Goal: Task Accomplishment & Management: Use online tool/utility

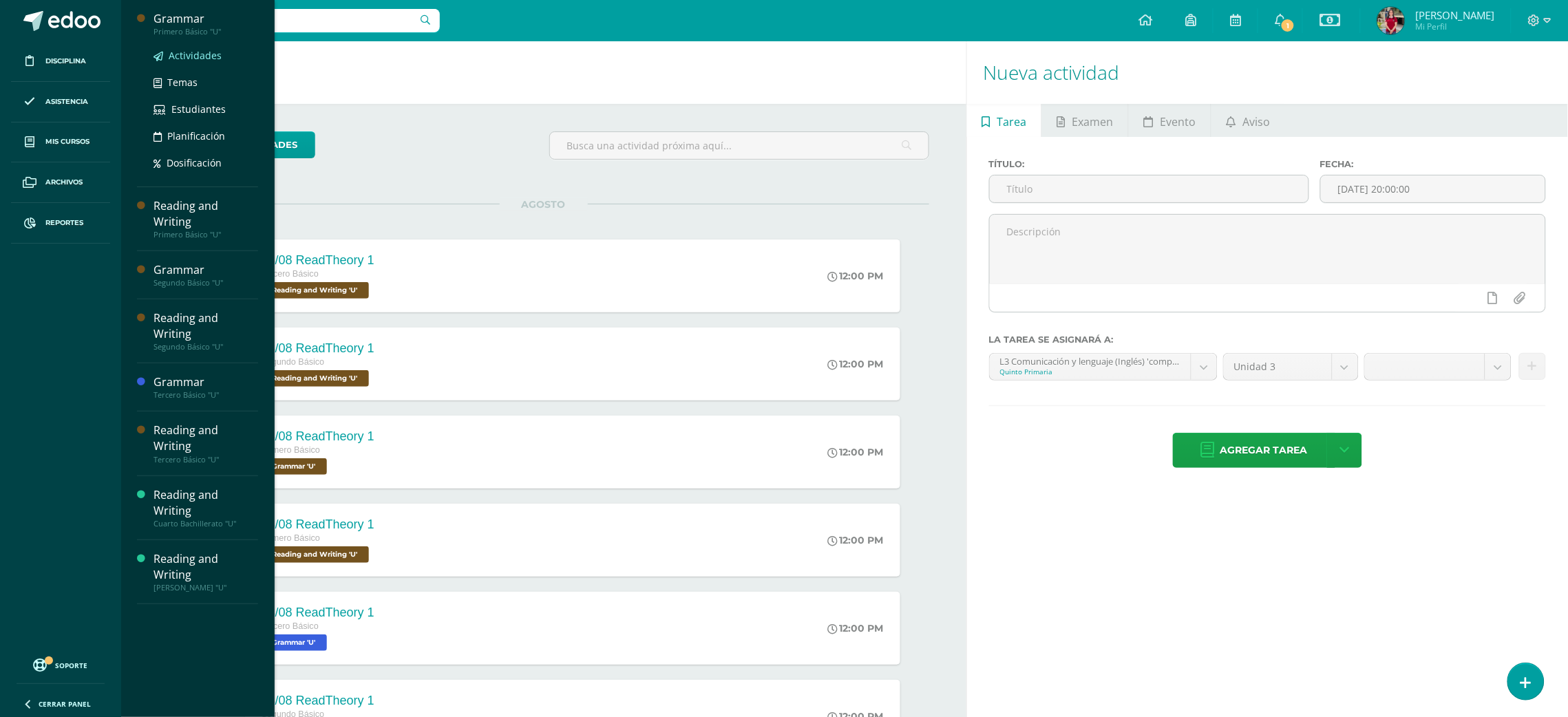
click at [191, 51] on span "Actividades" at bounding box center [195, 55] width 53 height 13
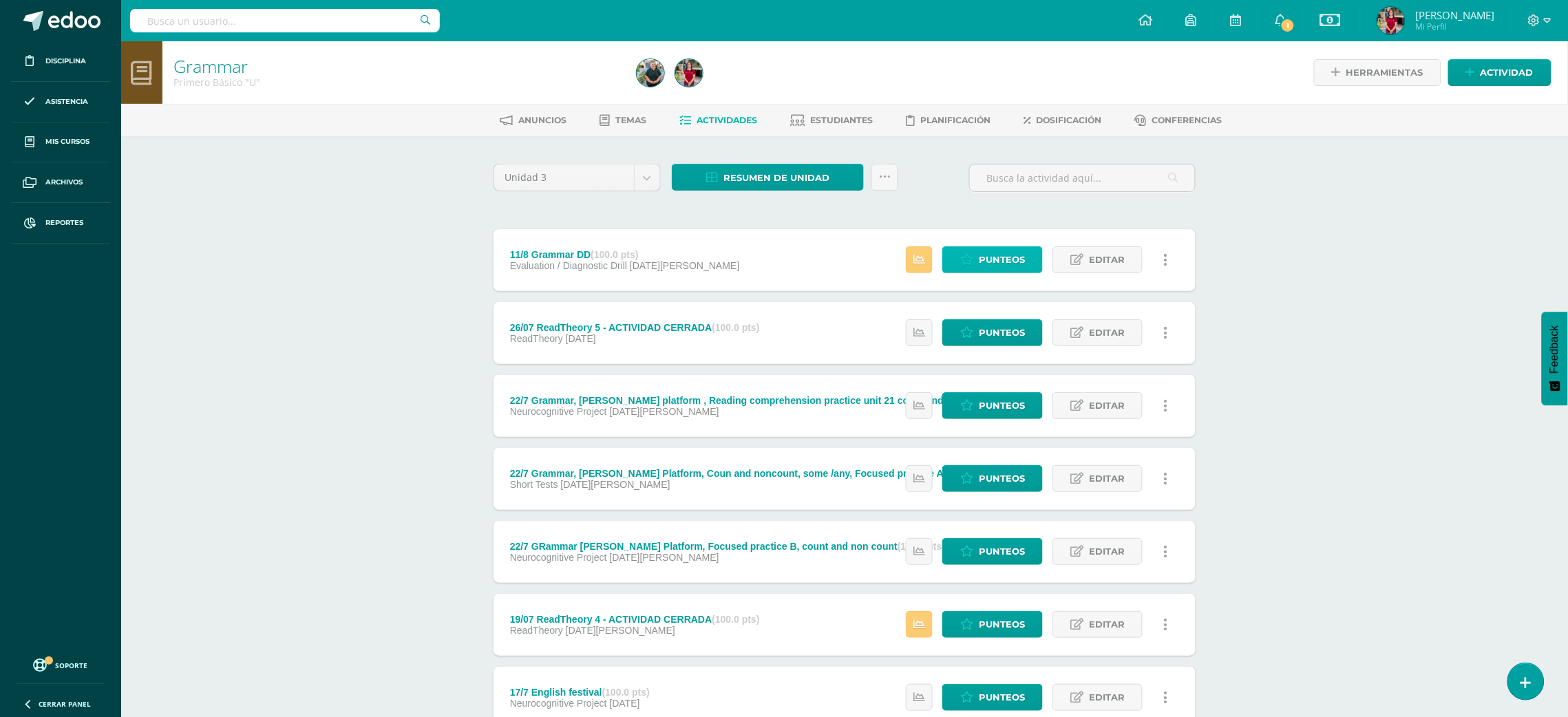
click at [998, 252] on span "Punteos" at bounding box center [1002, 260] width 46 height 25
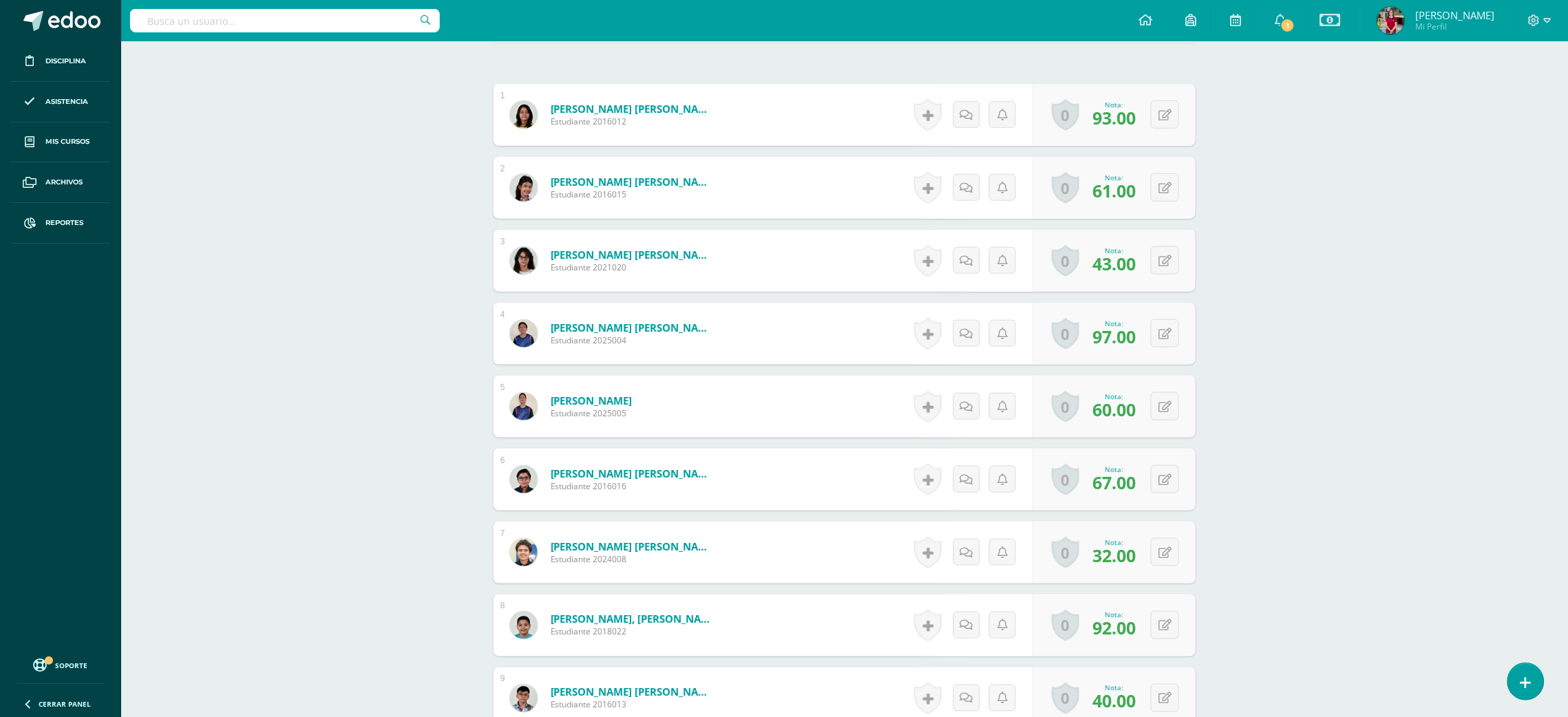
scroll to position [396, 0]
click at [964, 551] on icon at bounding box center [970, 550] width 14 height 12
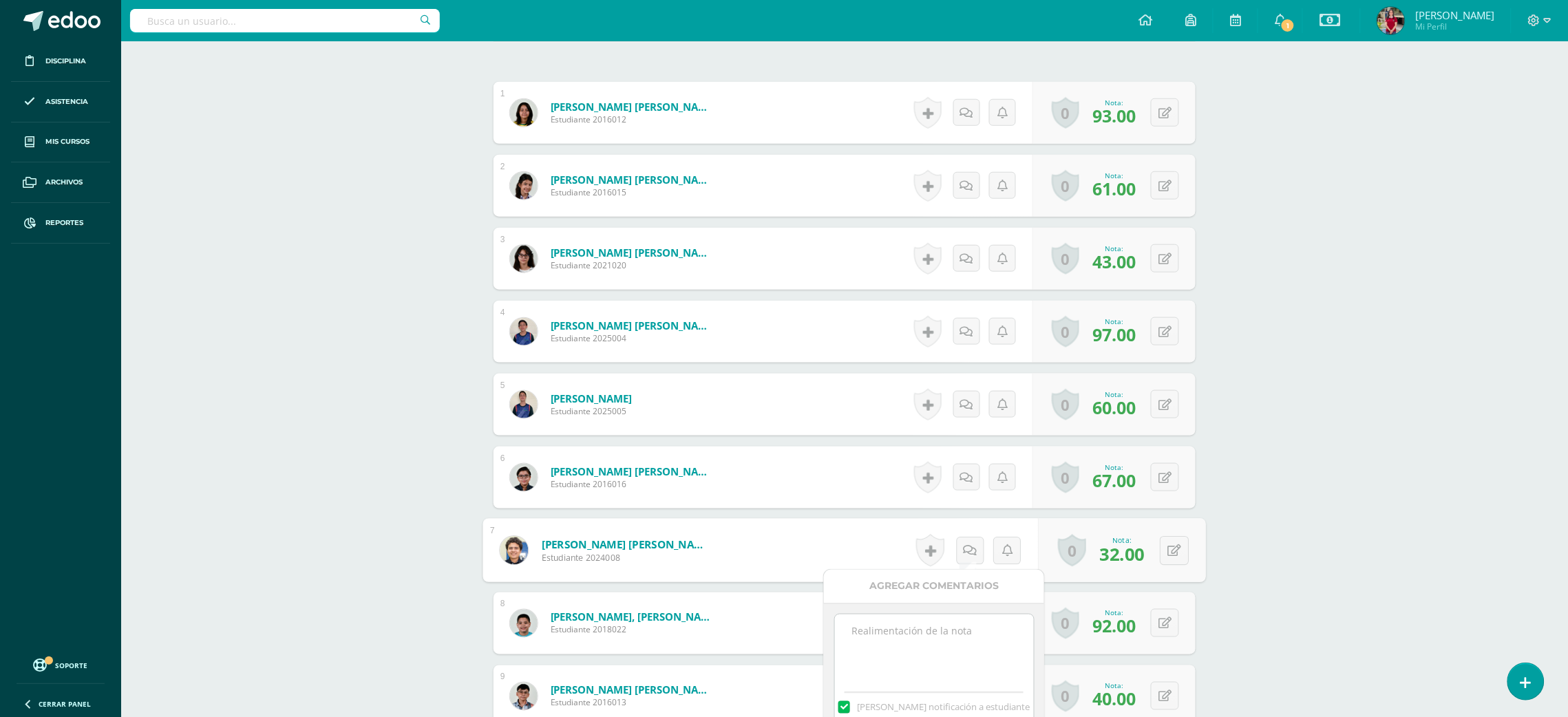
click at [981, 653] on textarea at bounding box center [934, 648] width 199 height 69
type textarea "32 TW +2 oral"
click at [849, 706] on label at bounding box center [843, 707] width 11 height 13
click at [0, 0] on input "Mandar notificación a estudiante" at bounding box center [0, 0] width 0 height 0
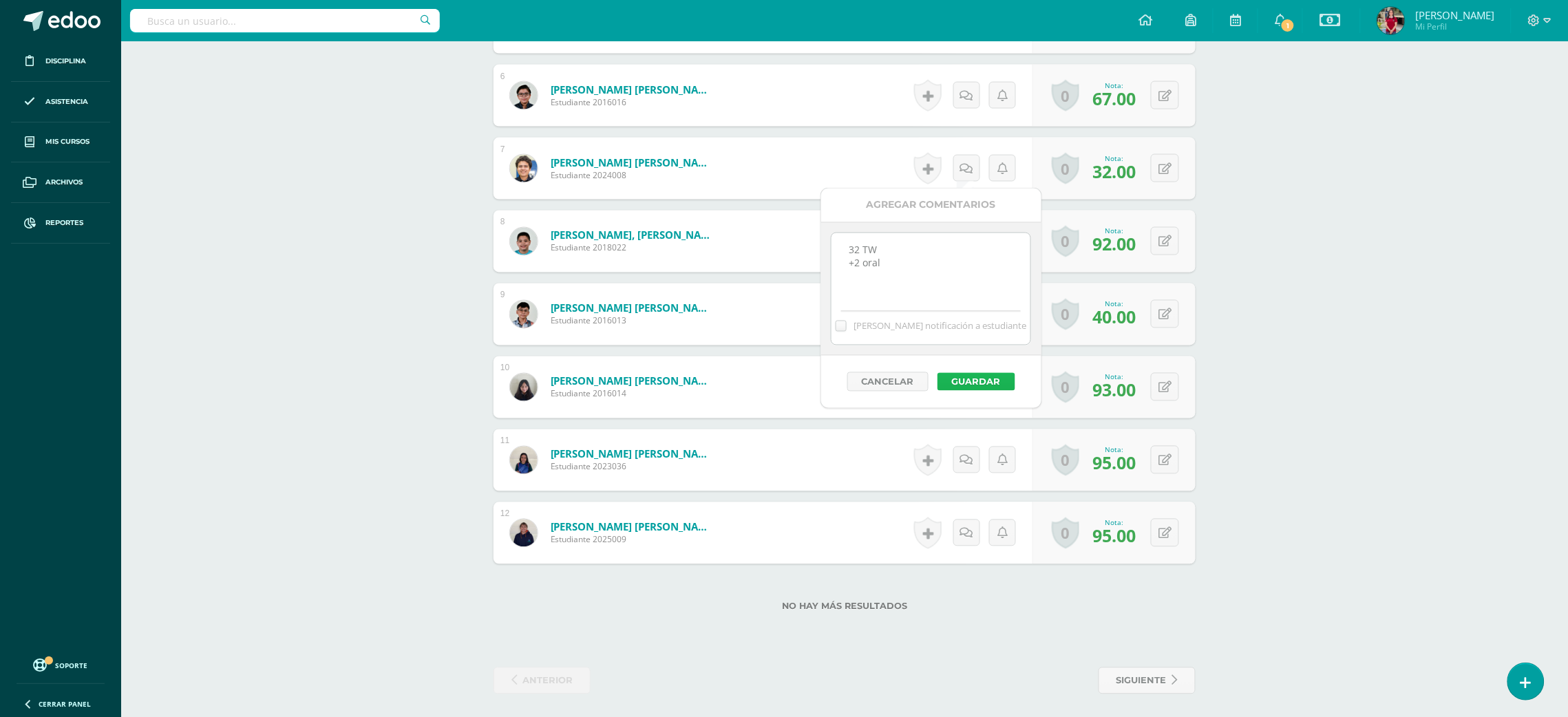
click at [990, 378] on button "Guardar" at bounding box center [976, 381] width 78 height 18
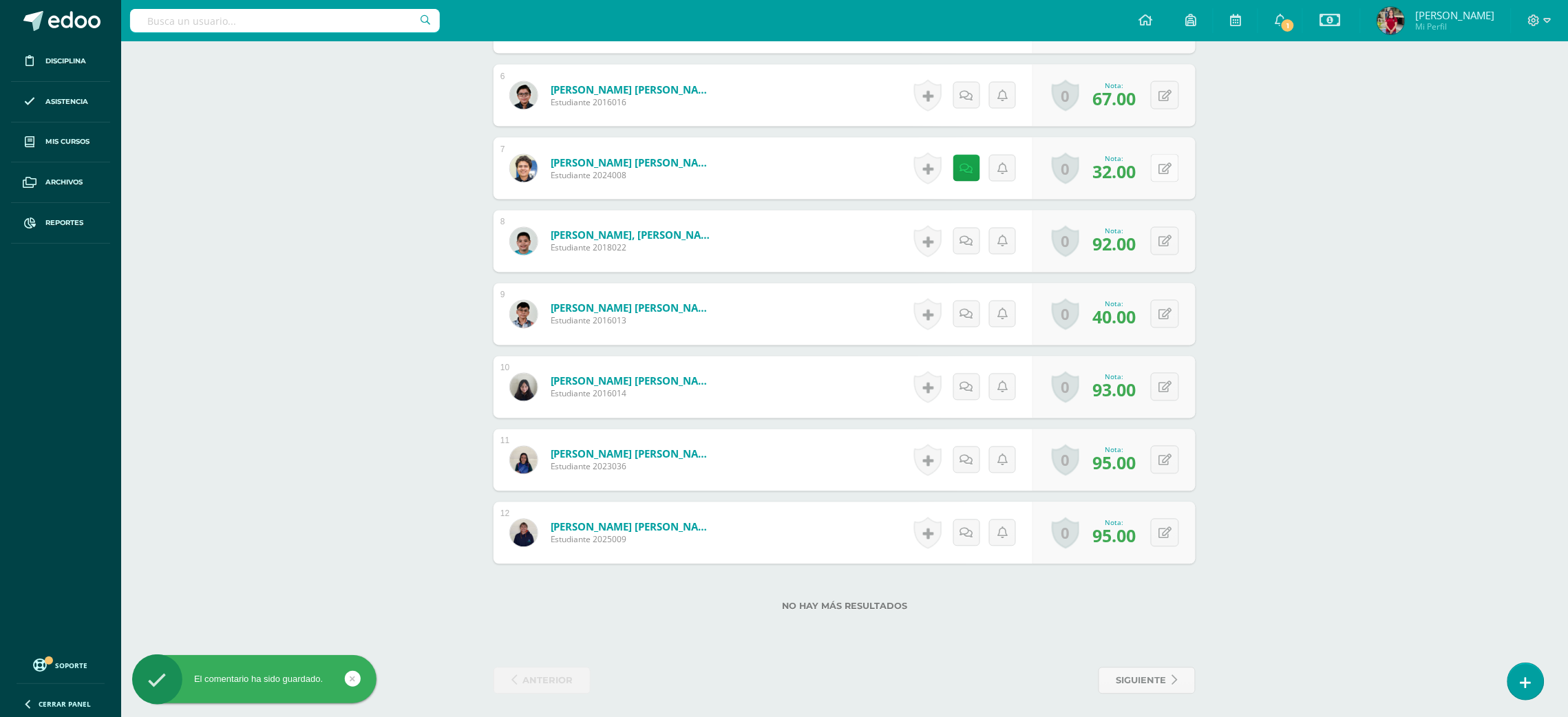
click at [1159, 176] on button at bounding box center [1164, 168] width 28 height 28
type input "34"
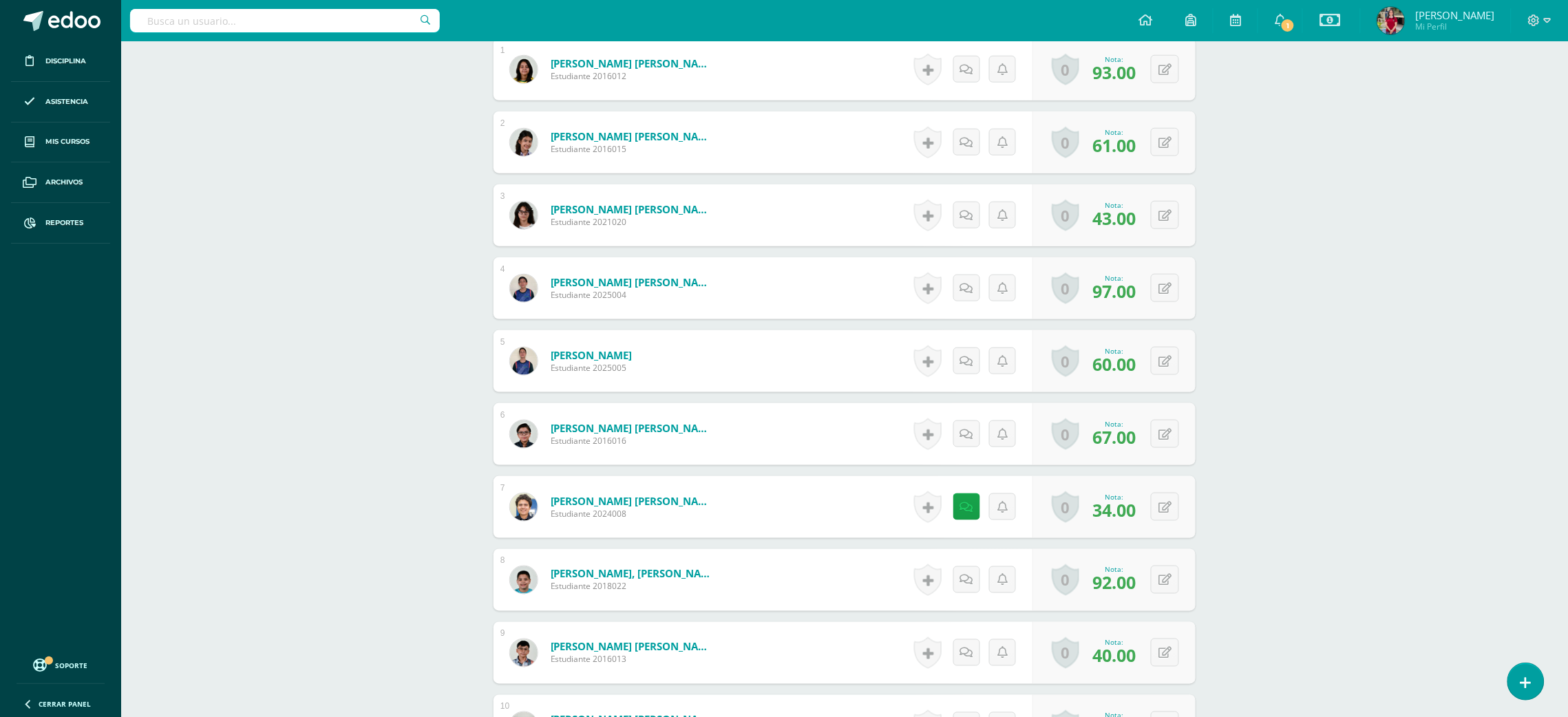
scroll to position [438, 0]
click at [961, 222] on link at bounding box center [967, 216] width 27 height 27
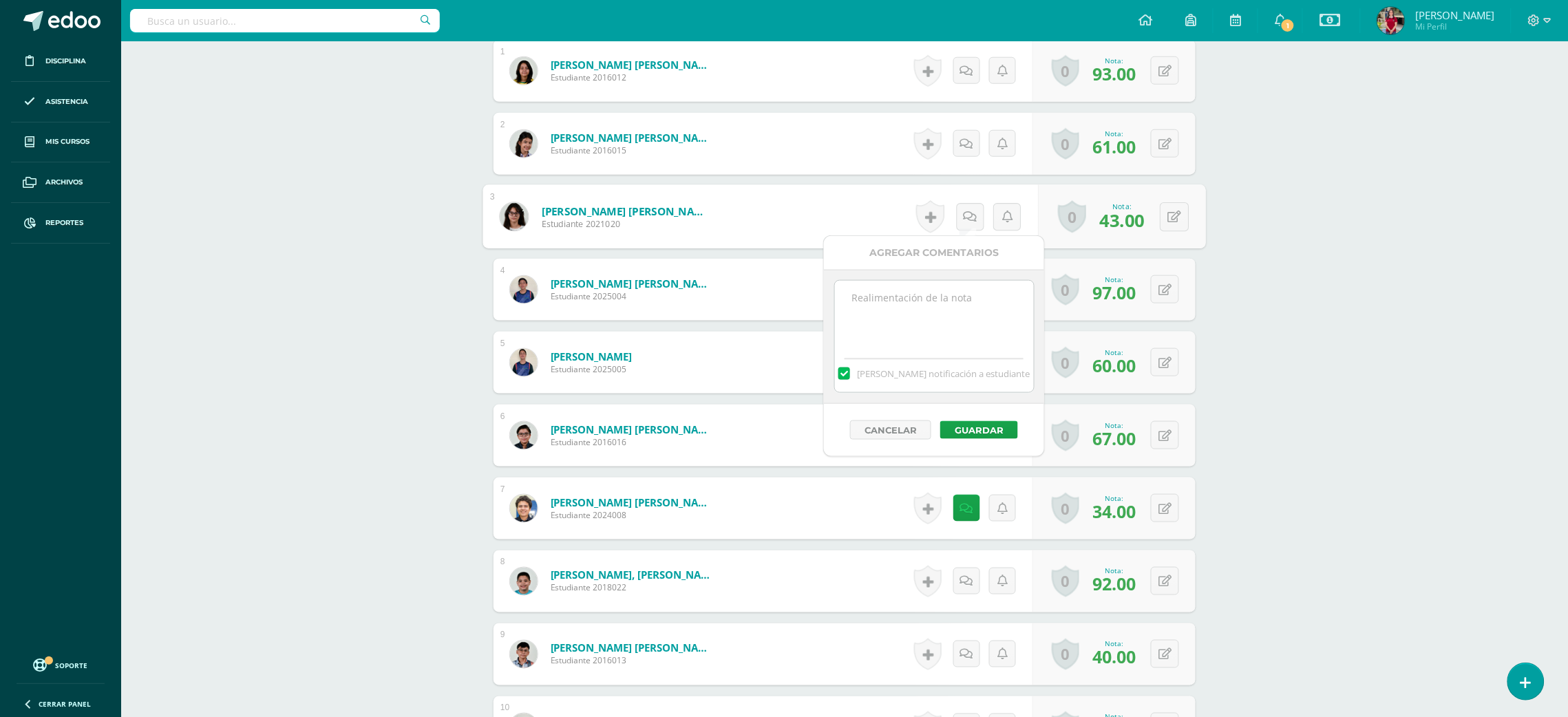
click at [920, 315] on textarea at bounding box center [934, 315] width 199 height 69
type textarea "TW 43 Oral 45"
click at [983, 425] on button "Guardar" at bounding box center [979, 429] width 78 height 18
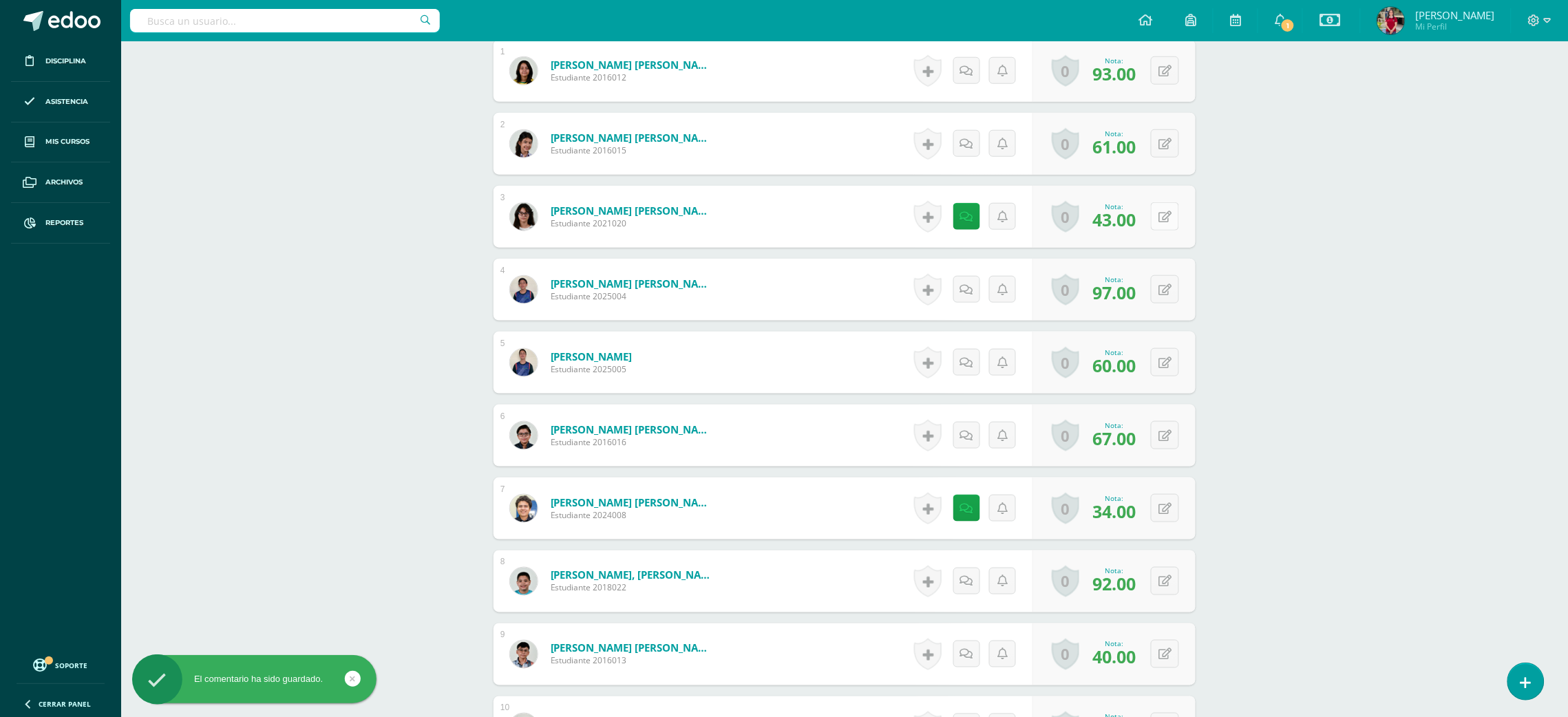
click at [1161, 213] on button at bounding box center [1164, 216] width 28 height 28
type input "45"
click at [960, 221] on link at bounding box center [967, 216] width 27 height 27
click at [849, 375] on label at bounding box center [843, 373] width 11 height 13
click at [0, 0] on input "Mandar notificación a estudiante" at bounding box center [0, 0] width 0 height 0
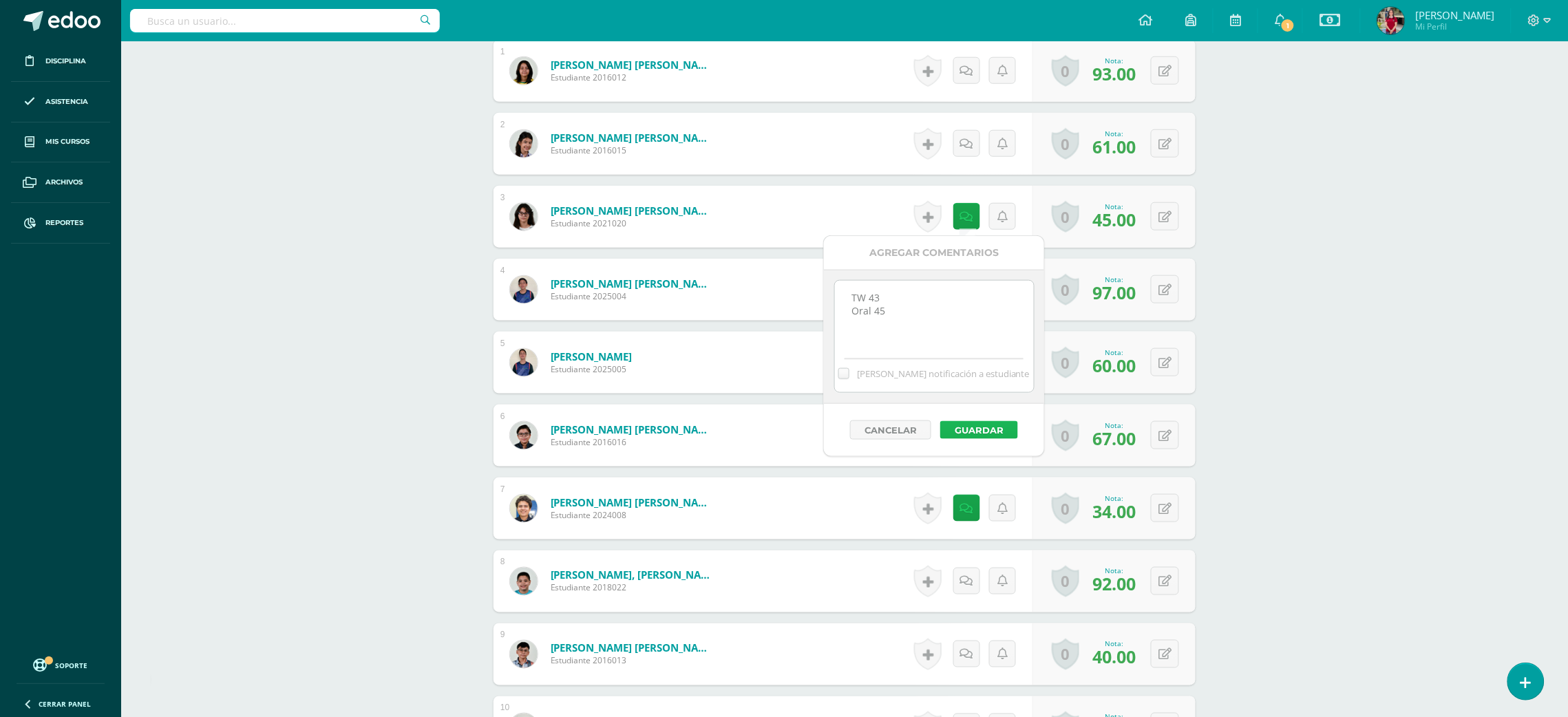
click at [961, 438] on button "Guardar" at bounding box center [979, 429] width 78 height 18
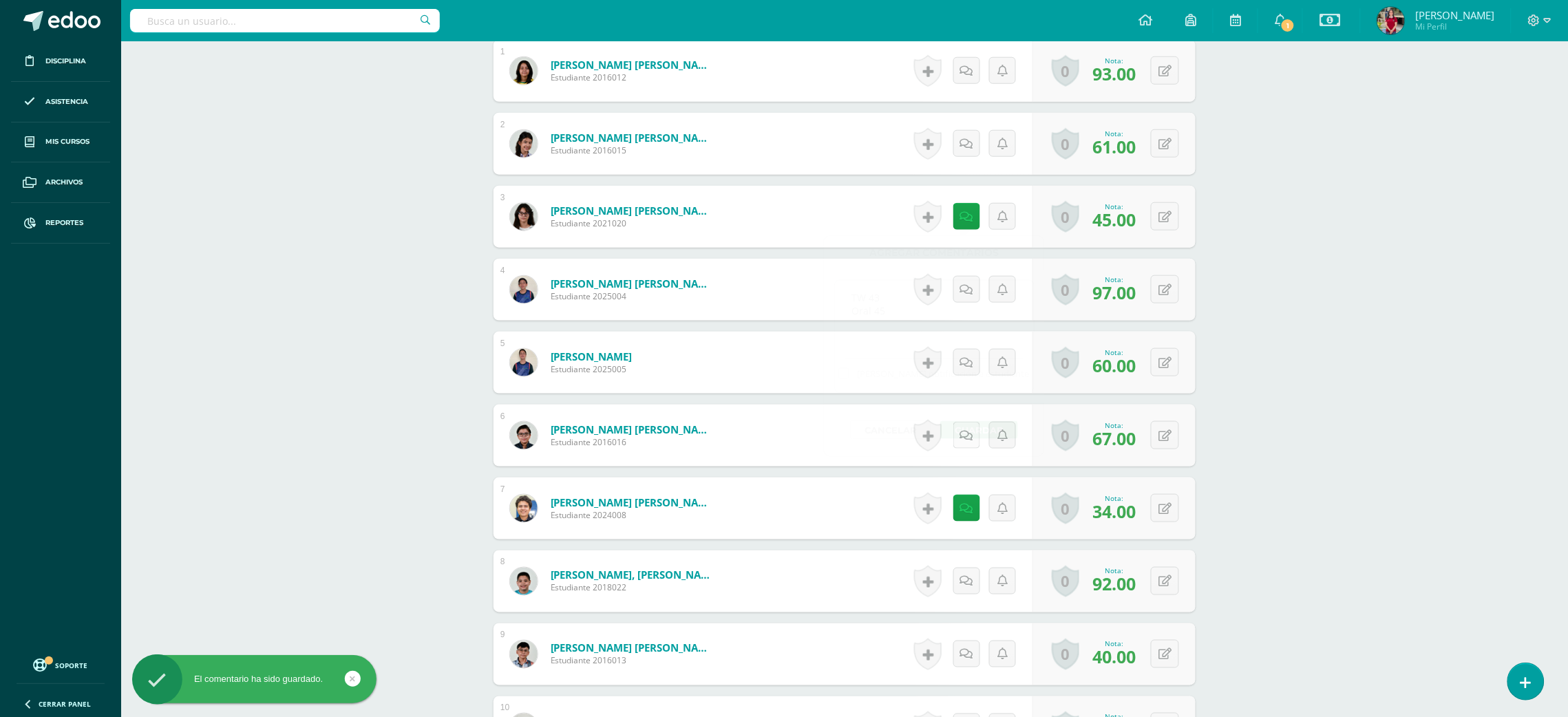
click at [959, 429] on link at bounding box center [967, 435] width 27 height 27
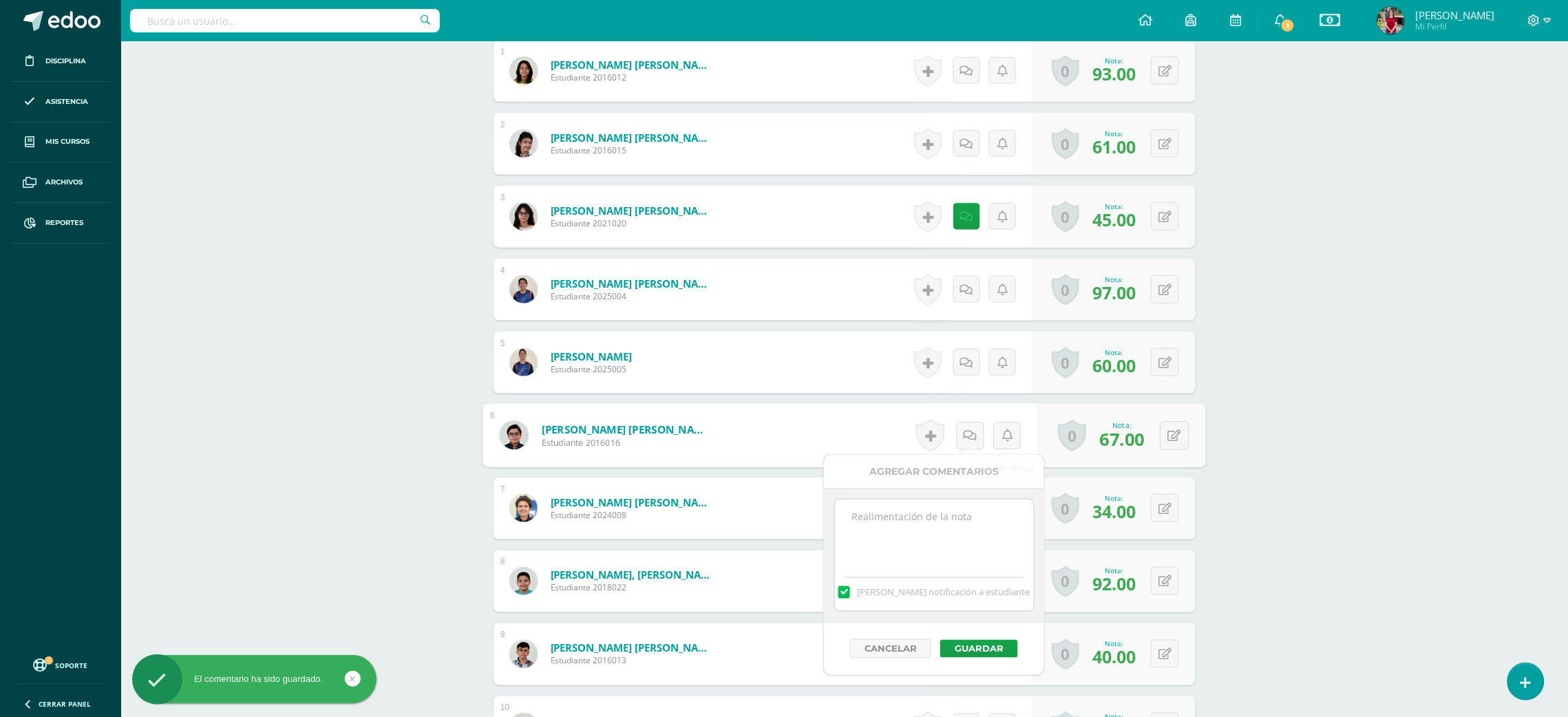
click at [1281, 429] on div "Grammar Primero Básico "U" Herramientas Detalle de asistencias Actividad Anunci…" at bounding box center [845, 332] width 1447 height 1459
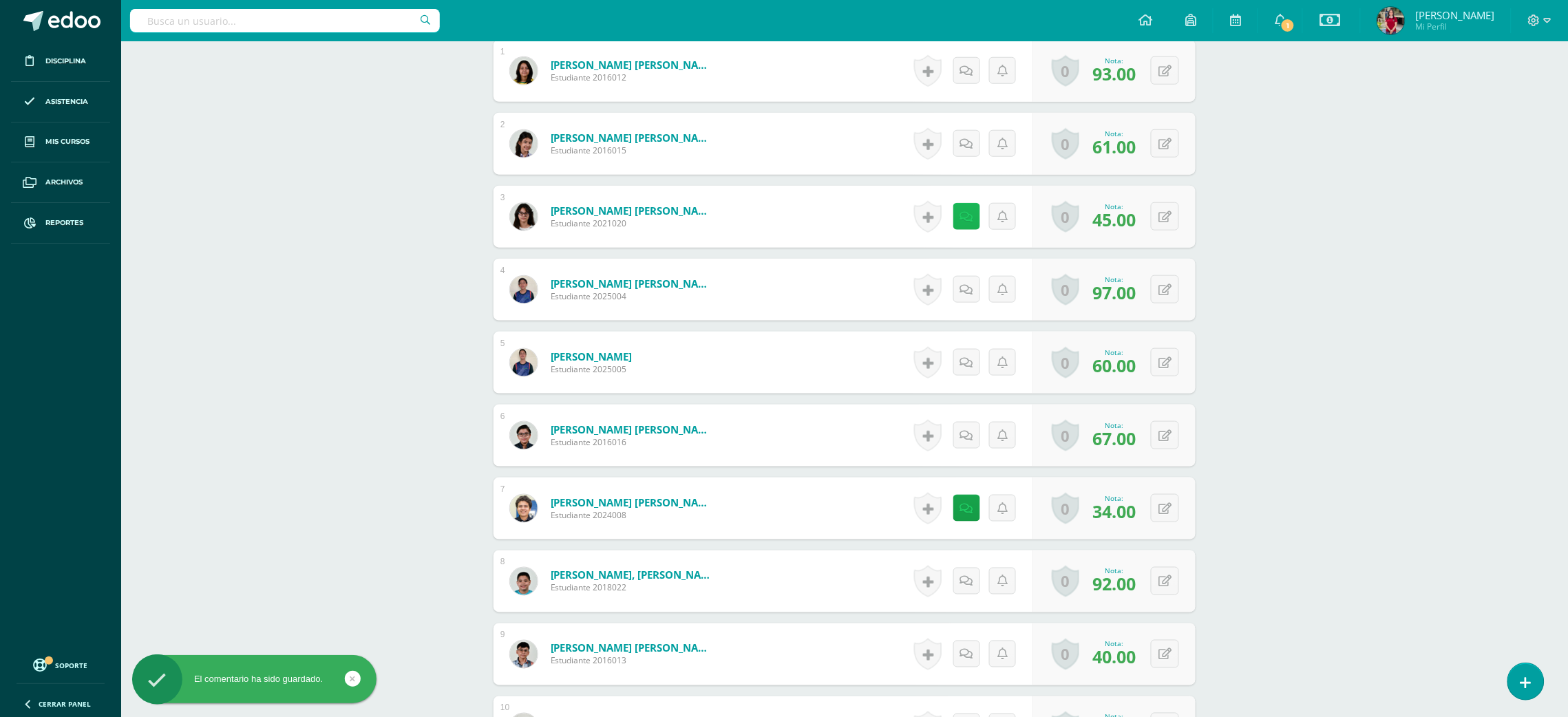
click at [961, 214] on link at bounding box center [967, 216] width 27 height 27
click at [993, 427] on button "Guardar" at bounding box center [979, 429] width 78 height 18
click at [1394, 365] on div "Grammar Primero Básico "U" Herramientas Detalle de asistencias Actividad Anunci…" at bounding box center [845, 332] width 1447 height 1459
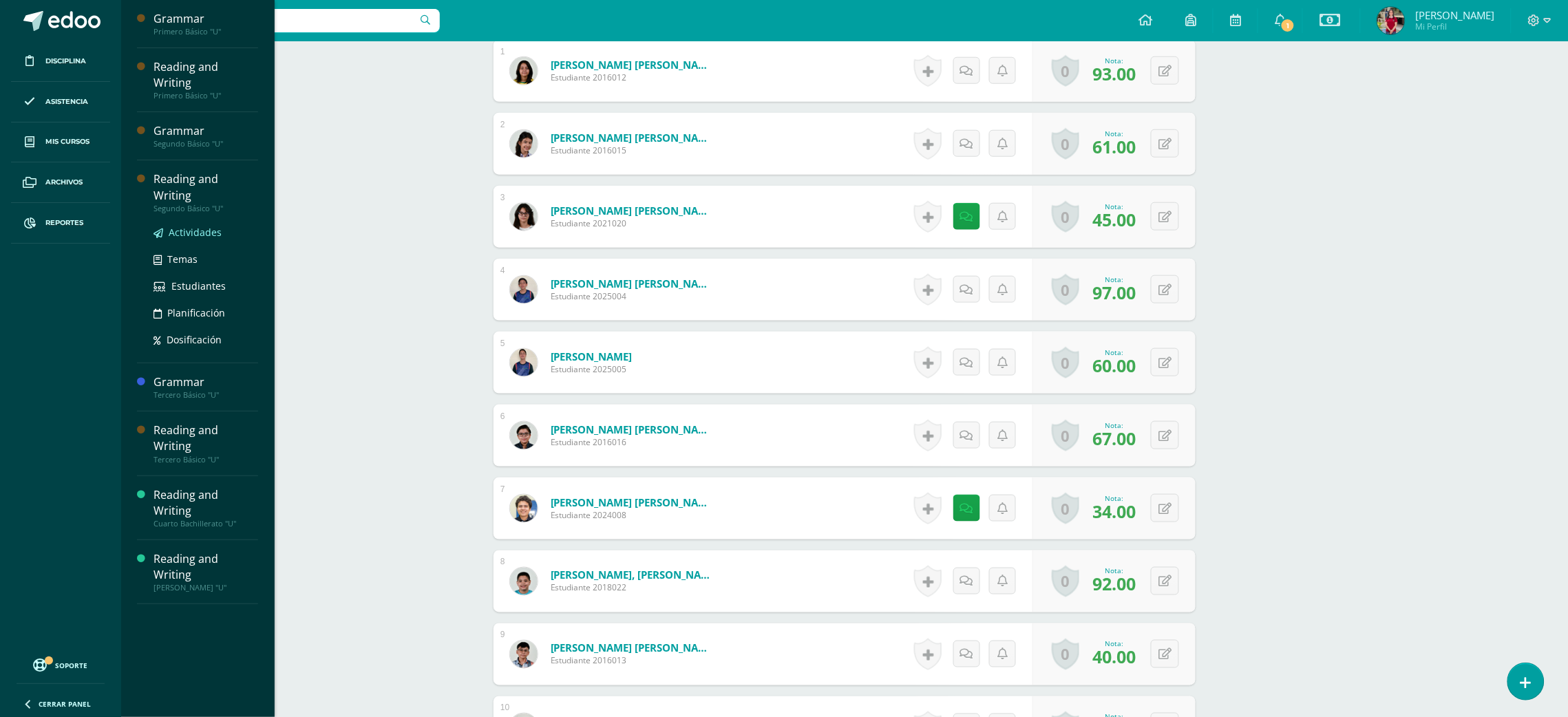
click at [177, 226] on span "Actividades" at bounding box center [195, 232] width 53 height 13
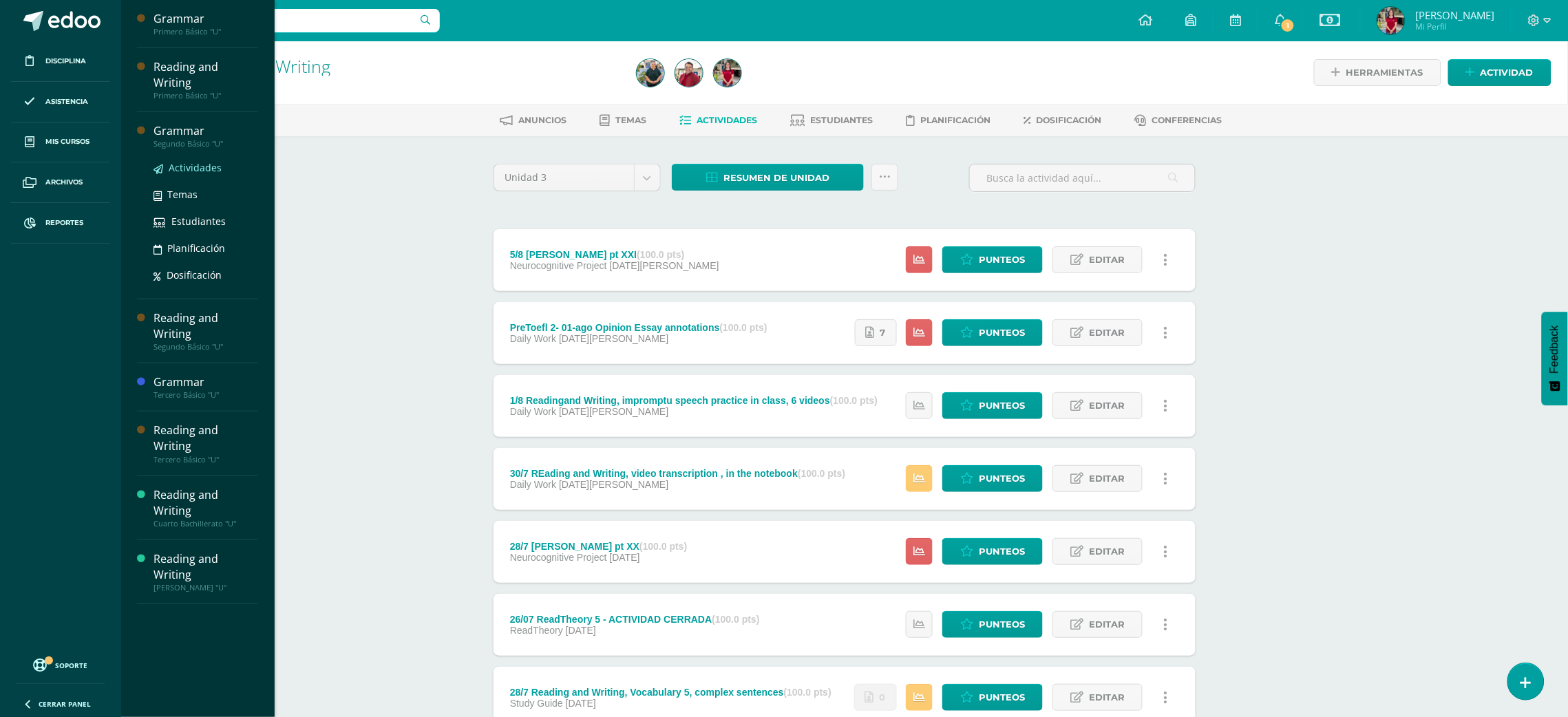
click at [204, 161] on span "Actividades" at bounding box center [195, 167] width 53 height 13
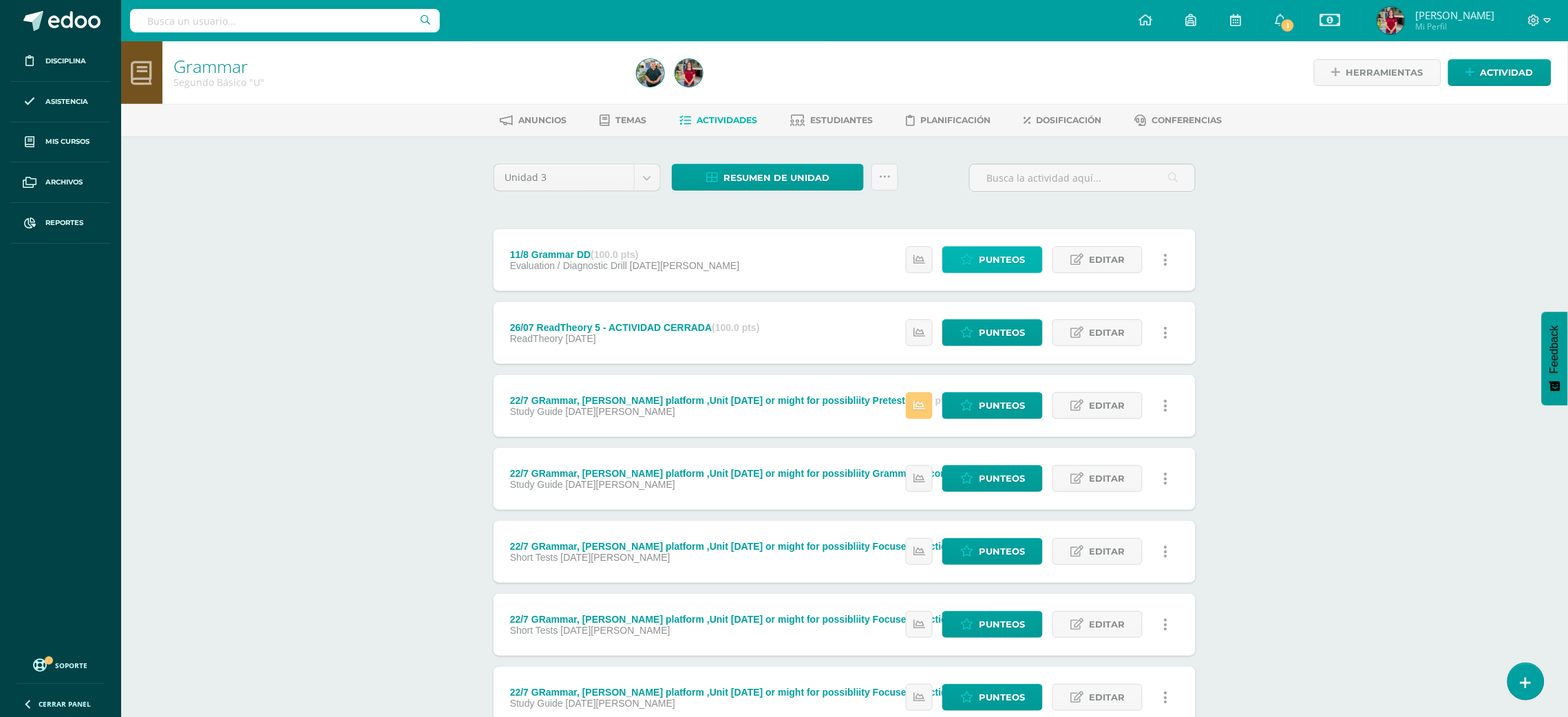
click at [987, 255] on span "Punteos" at bounding box center [1002, 260] width 46 height 25
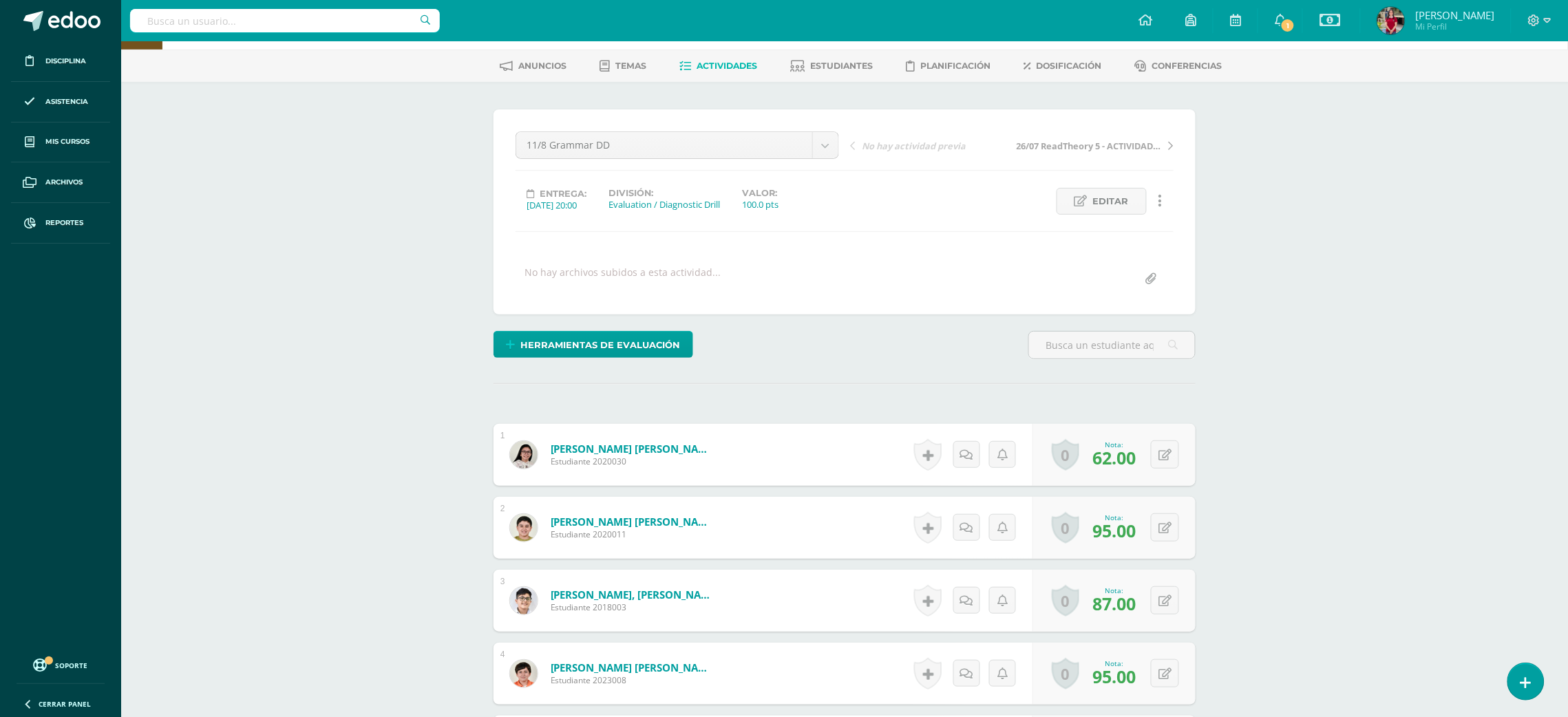
scroll to position [35, 0]
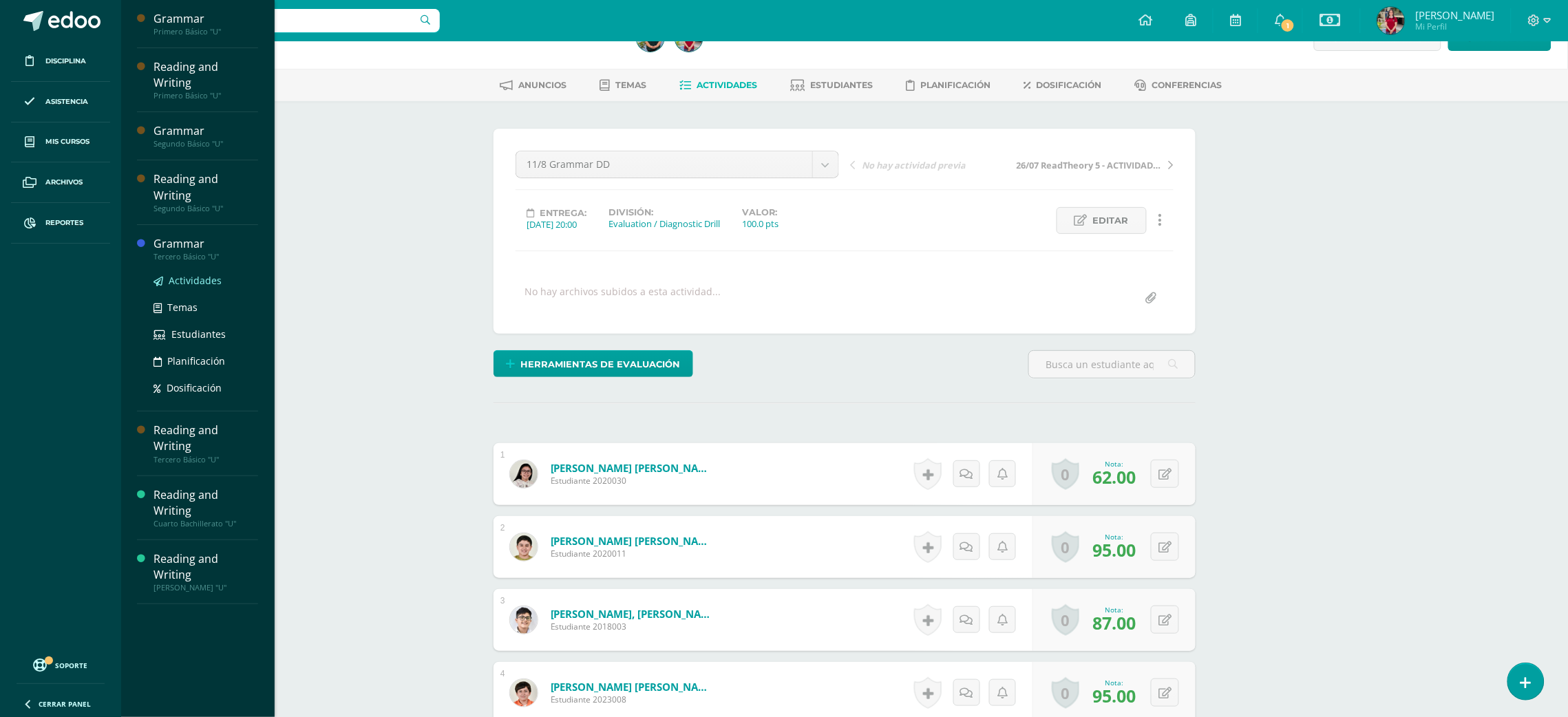
click at [201, 274] on span "Actividades" at bounding box center [195, 280] width 53 height 13
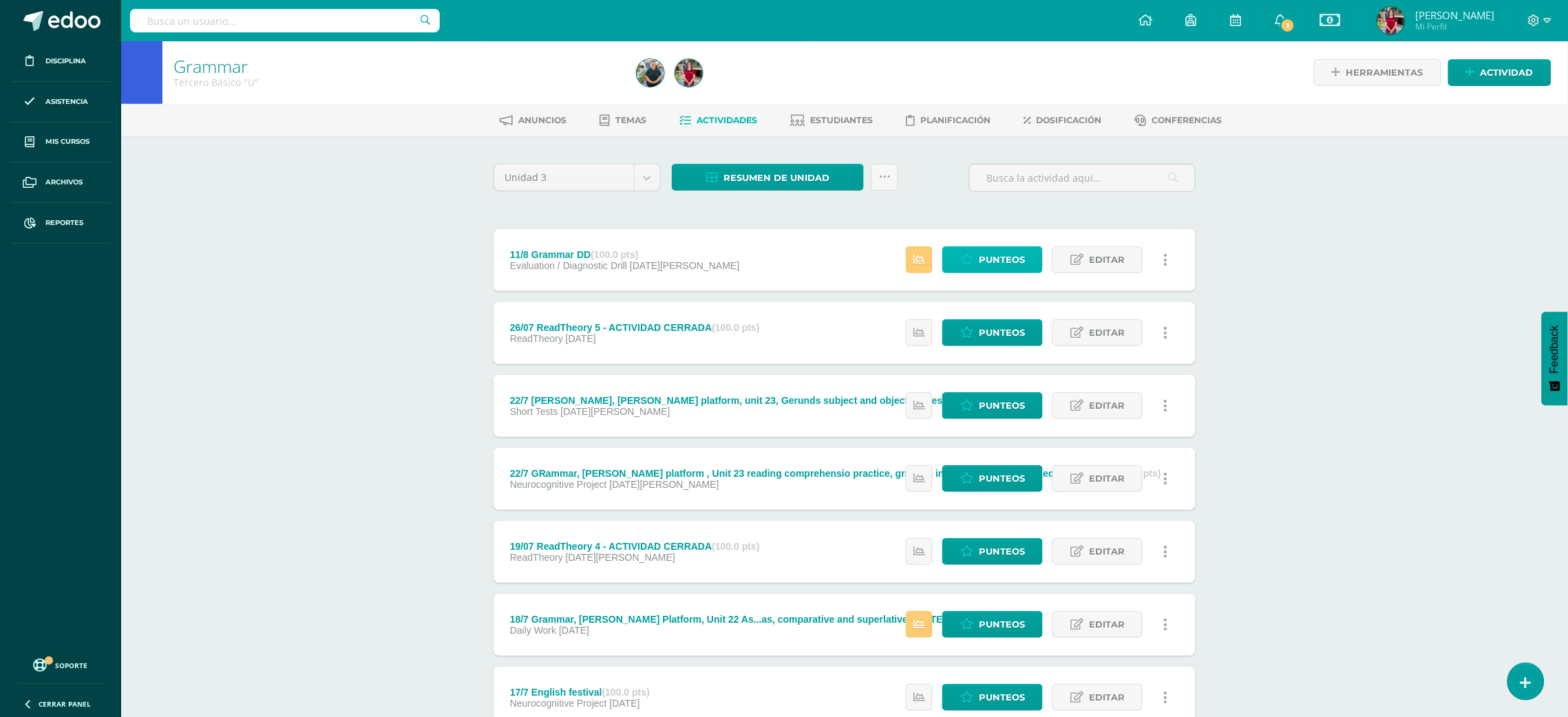
click at [1002, 254] on span "Punteos" at bounding box center [1002, 260] width 46 height 25
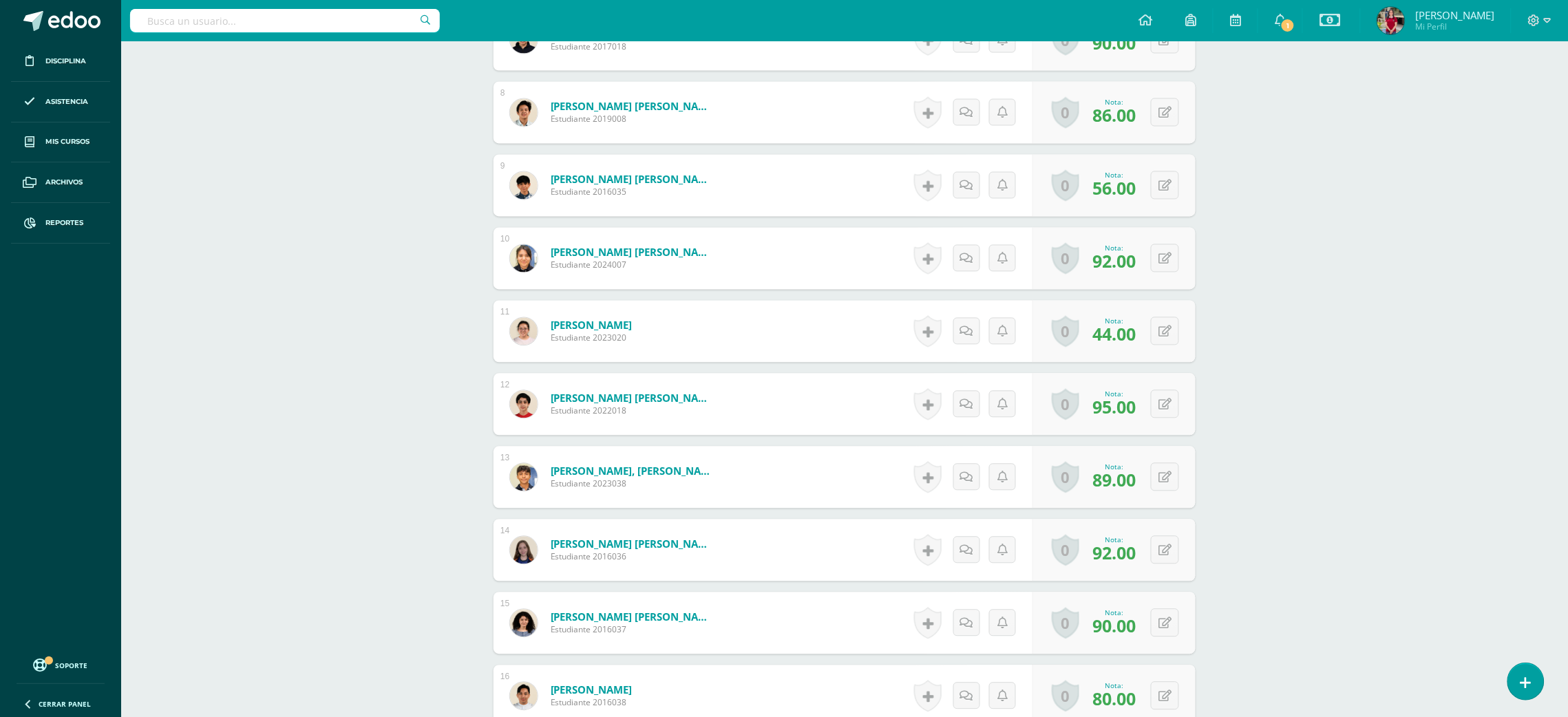
scroll to position [911, 0]
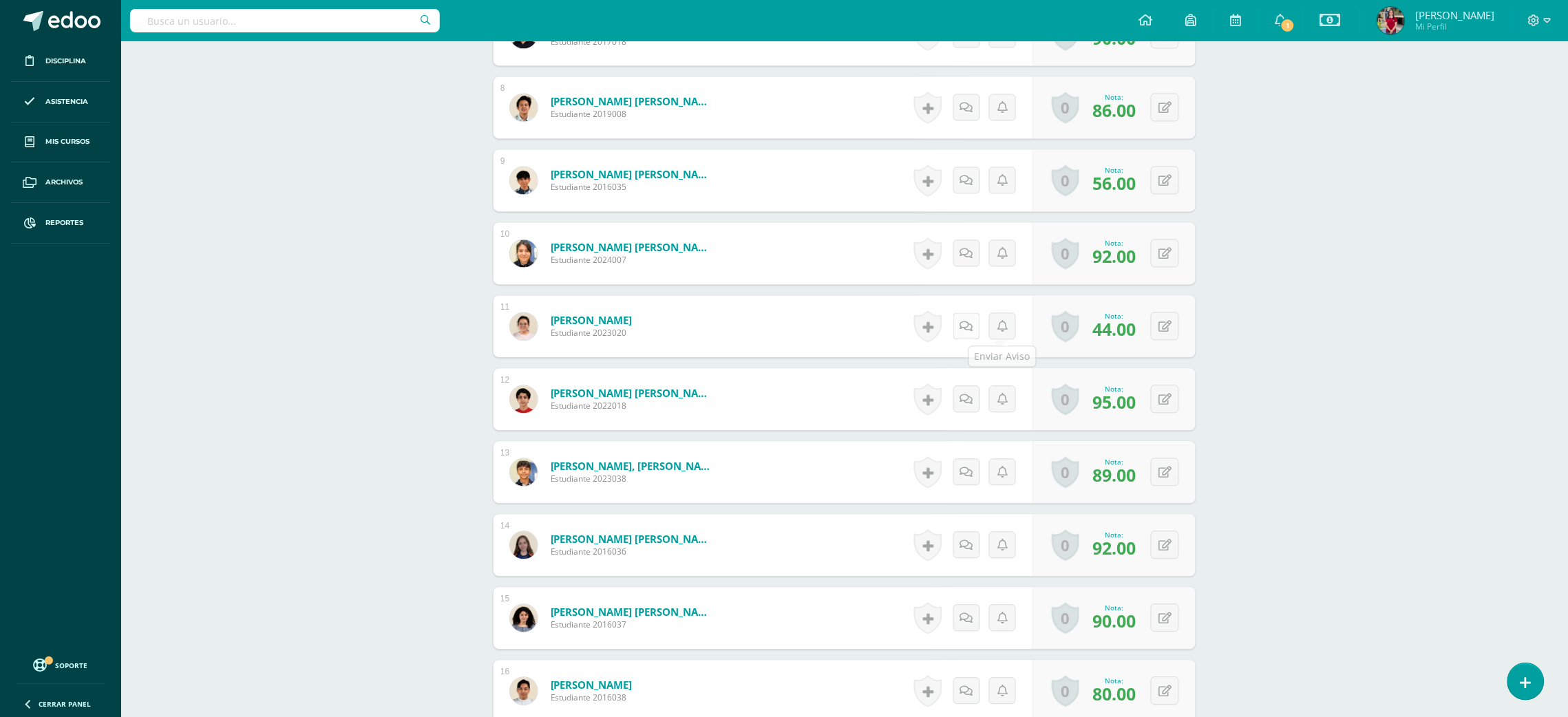
click at [964, 322] on icon at bounding box center [966, 328] width 13 height 12
click at [943, 408] on textarea at bounding box center [934, 424] width 199 height 69
type textarea "TW 44 Oral +4"
click at [849, 482] on label at bounding box center [843, 484] width 11 height 13
click at [0, 0] on input "Mandar notificación a estudiante" at bounding box center [0, 0] width 0 height 0
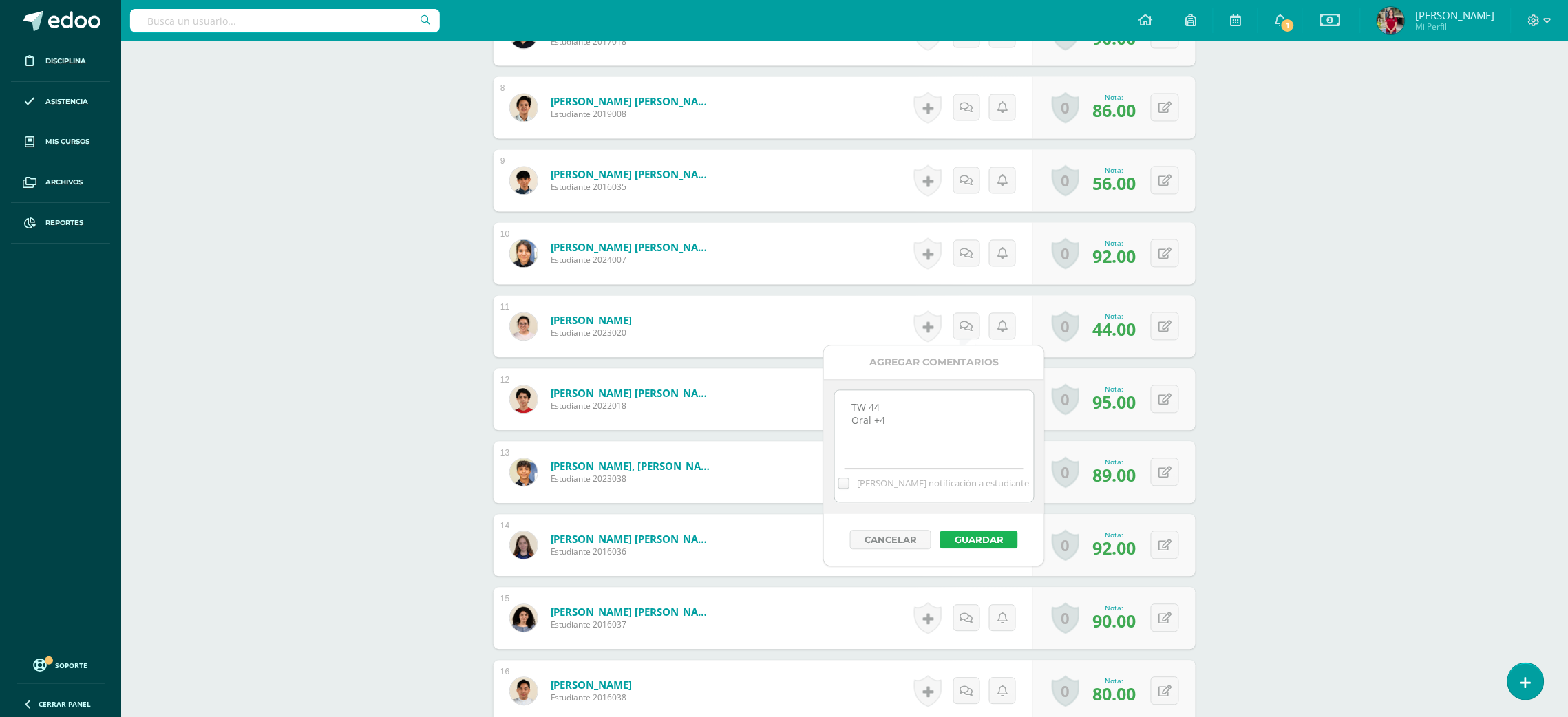
click at [988, 540] on button "Guardar" at bounding box center [979, 540] width 78 height 18
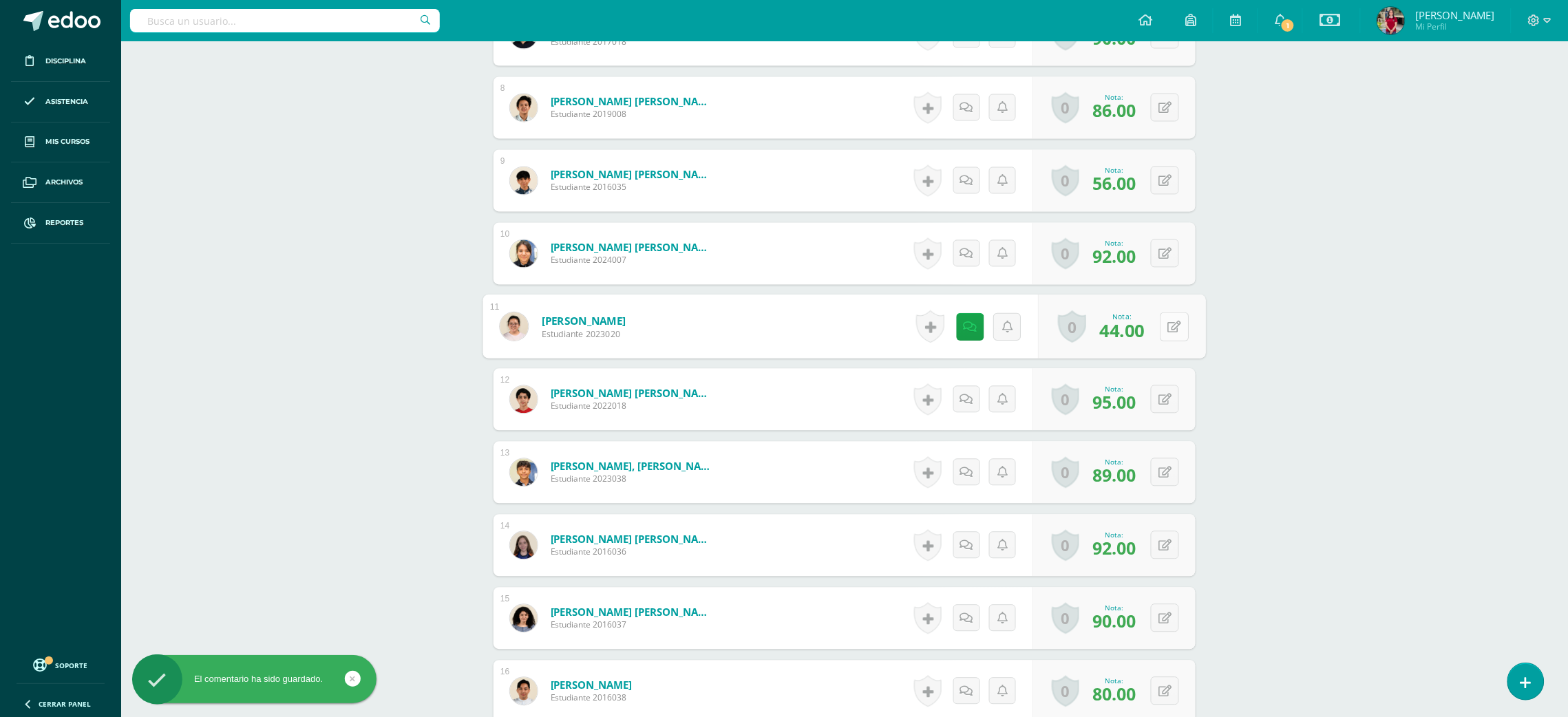
click at [1168, 324] on icon at bounding box center [1175, 327] width 14 height 12
type input "48"
click at [1312, 414] on div "Grammar Tercero Básico "U" Herramientas Detalle de asistencias Actividad Anunci…" at bounding box center [845, 42] width 1447 height 1823
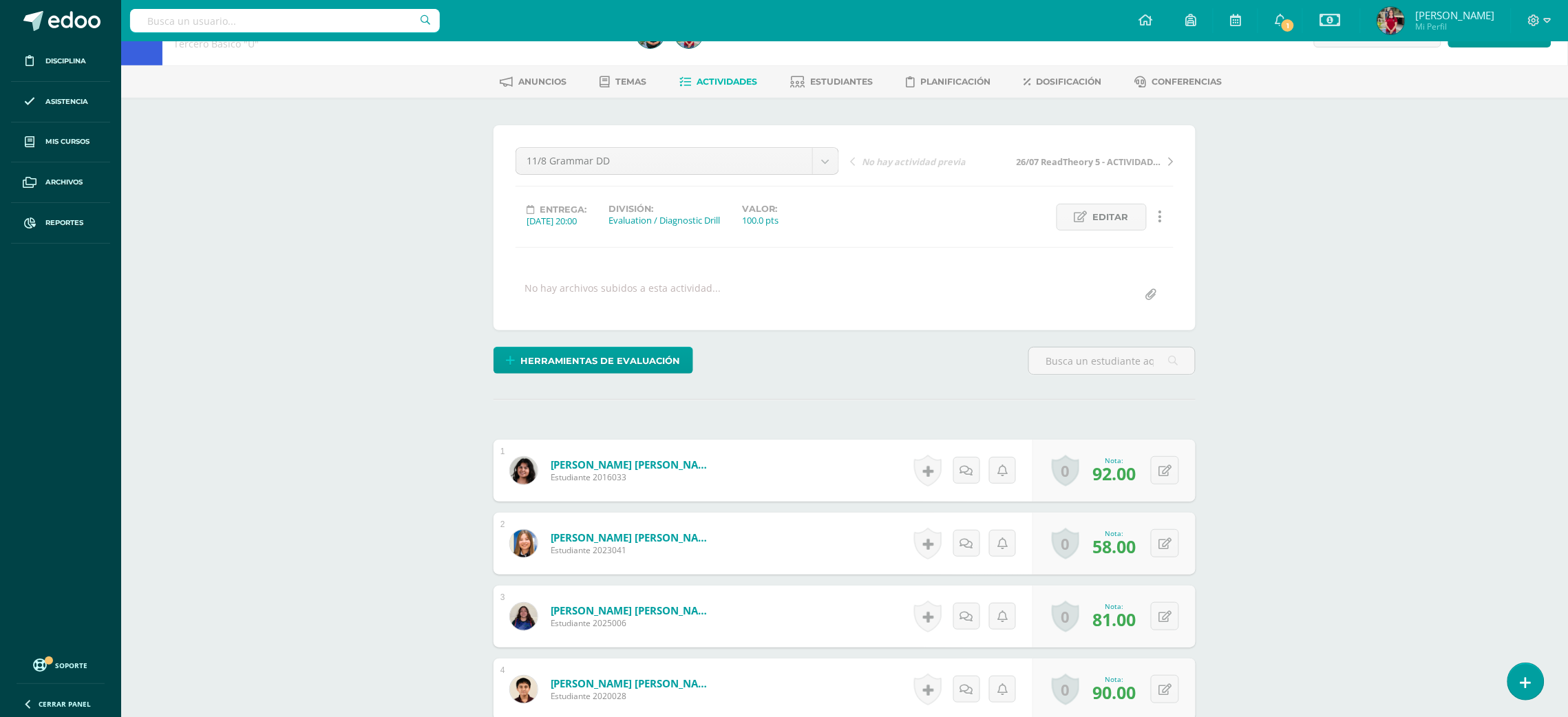
scroll to position [0, 0]
